Goal: Find specific page/section: Find specific page/section

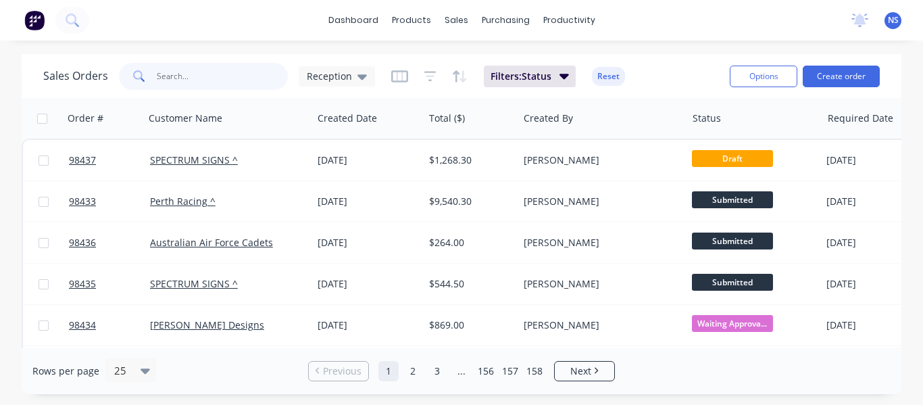
click at [170, 78] on input "text" at bounding box center [223, 76] width 132 height 27
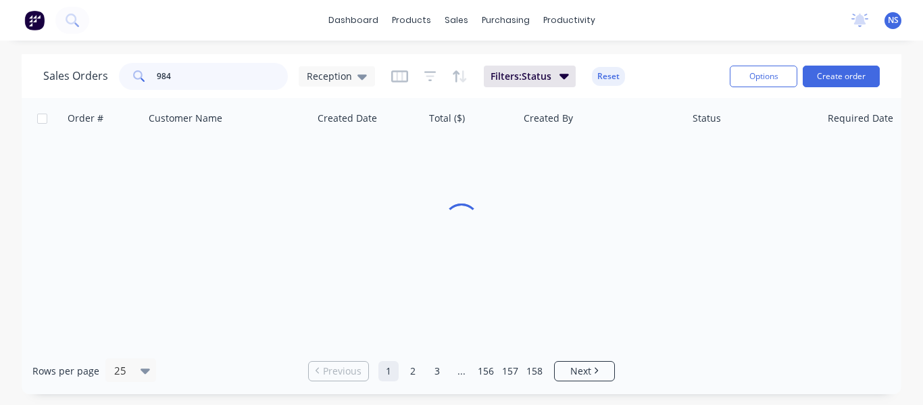
type input "9842"
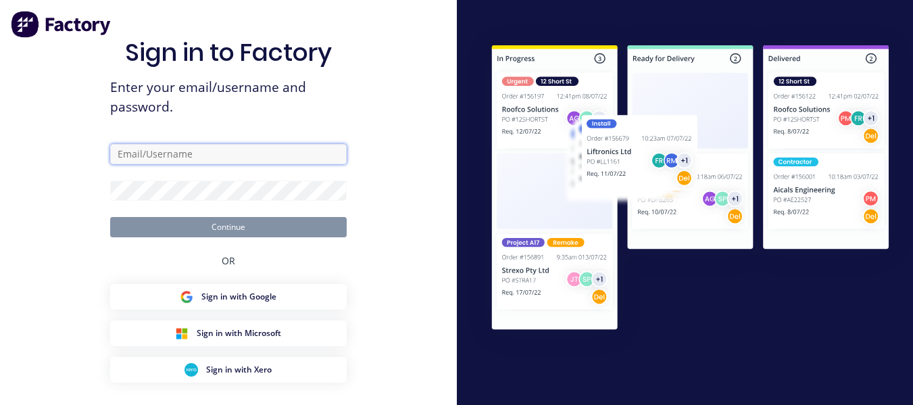
click at [162, 149] on input "text" at bounding box center [228, 154] width 237 height 20
type input "[EMAIL_ADDRESS][DOMAIN_NAME]"
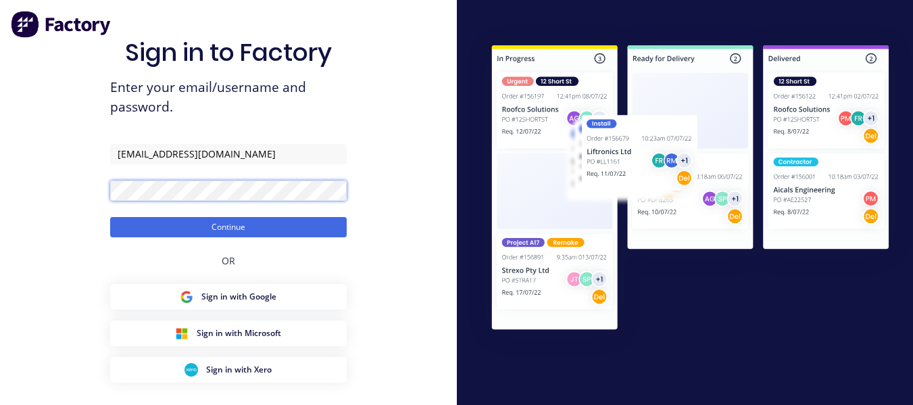
click button "Continue" at bounding box center [228, 227] width 237 height 20
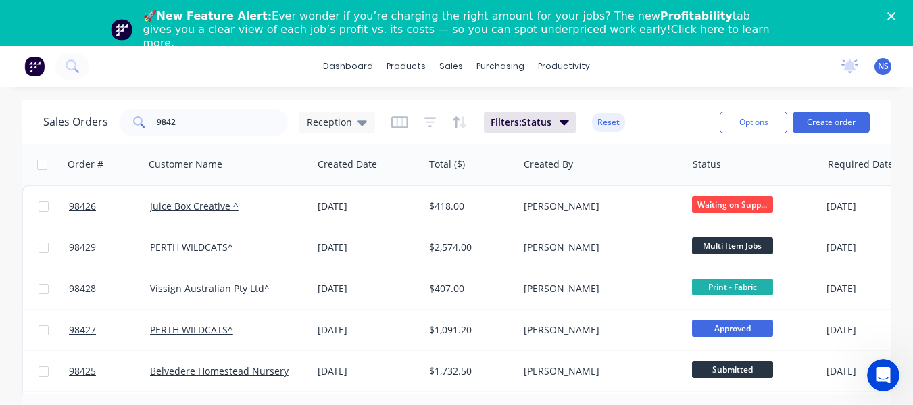
click at [895, 16] on polygon "Close" at bounding box center [891, 16] width 8 height 8
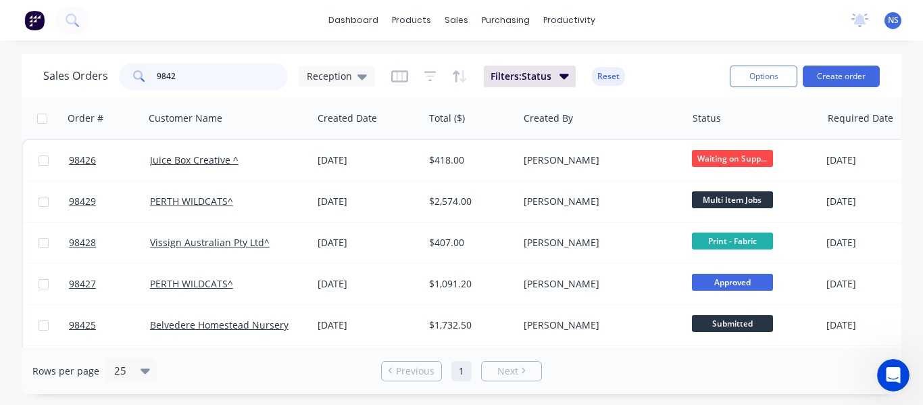
click at [191, 75] on input "9842" at bounding box center [223, 76] width 132 height 27
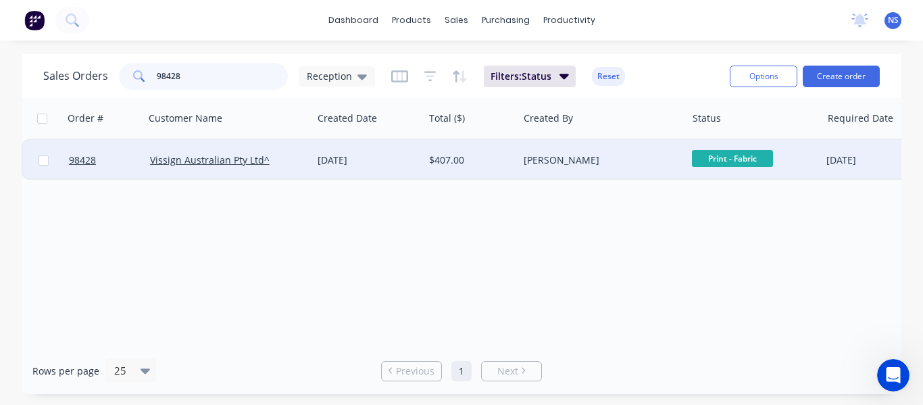
type input "98428"
click at [291, 156] on div "Vissign Australian Pty Ltd^" at bounding box center [224, 160] width 149 height 14
